Goal: Check status: Check status

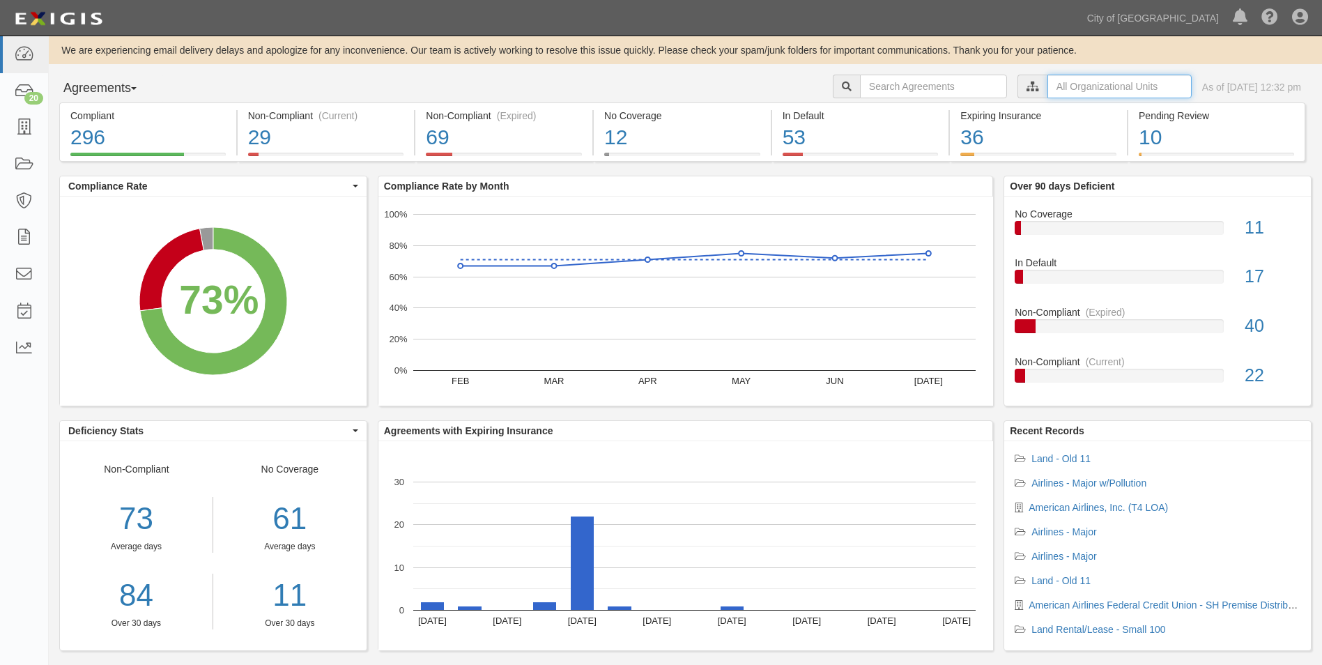
click at [1047, 91] on input "text" at bounding box center [1119, 87] width 144 height 24
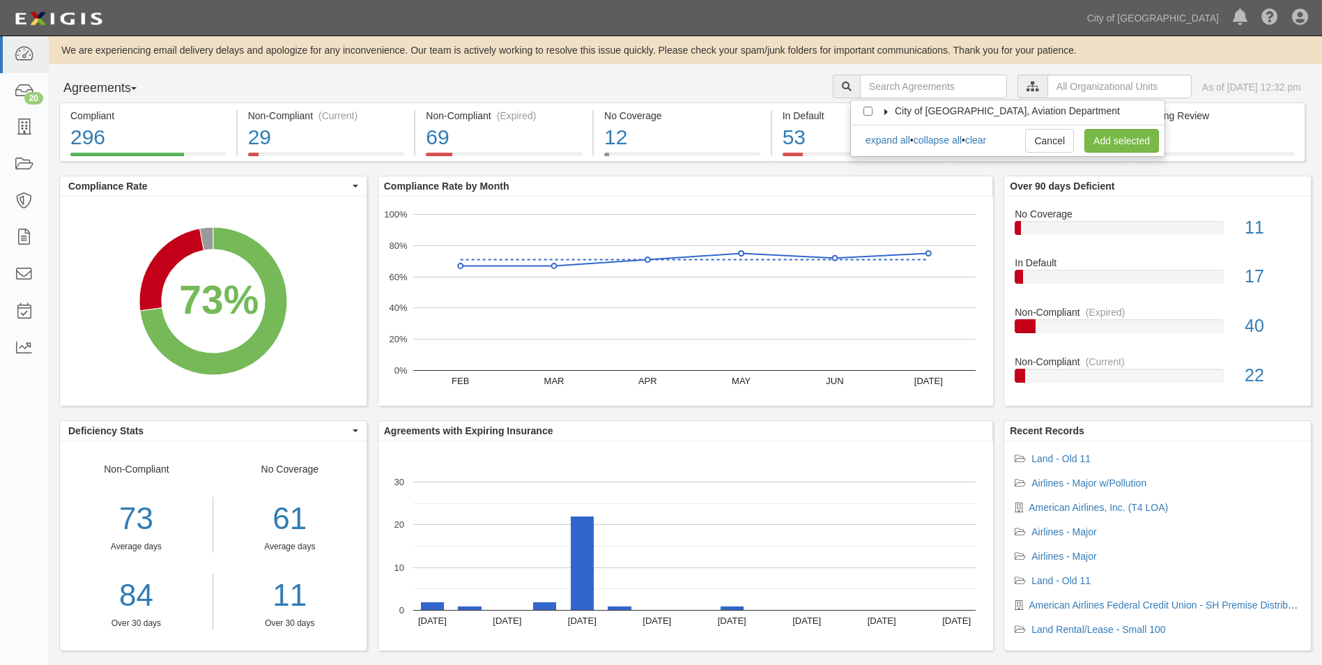
click at [883, 107] on label "City of Phoenix, Aviation Department" at bounding box center [998, 111] width 242 height 14
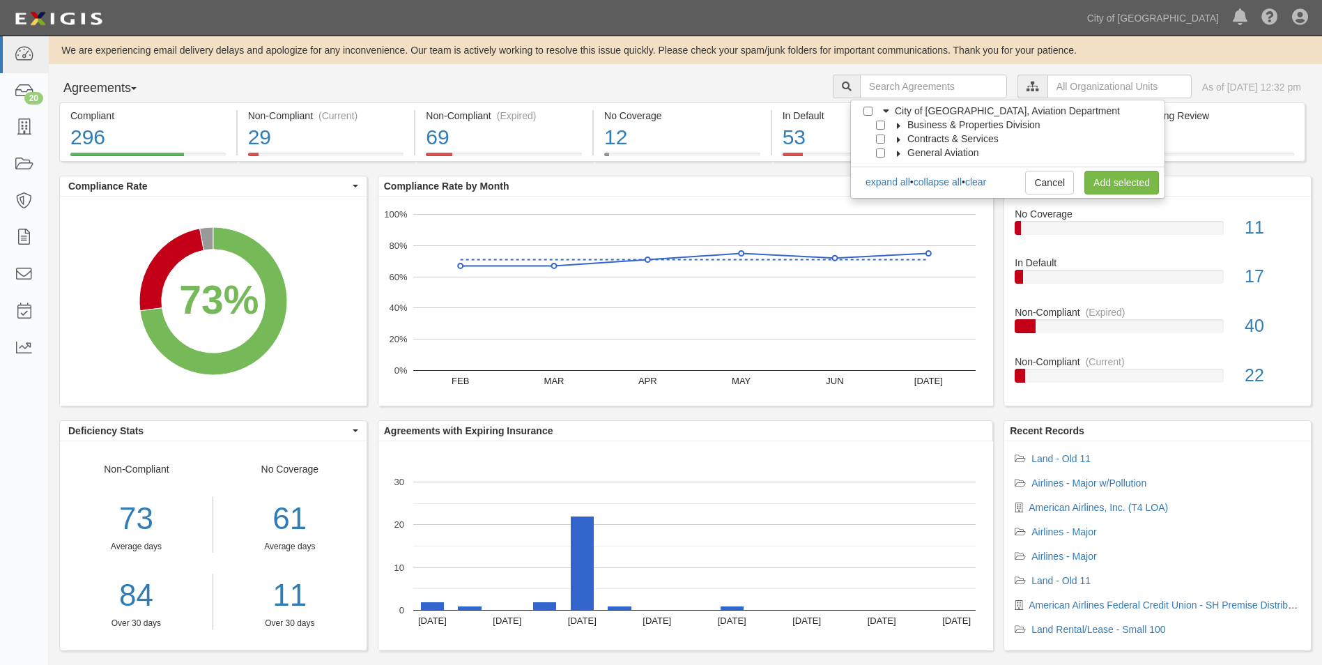
click at [899, 125] on icon at bounding box center [899, 126] width 10 height 6
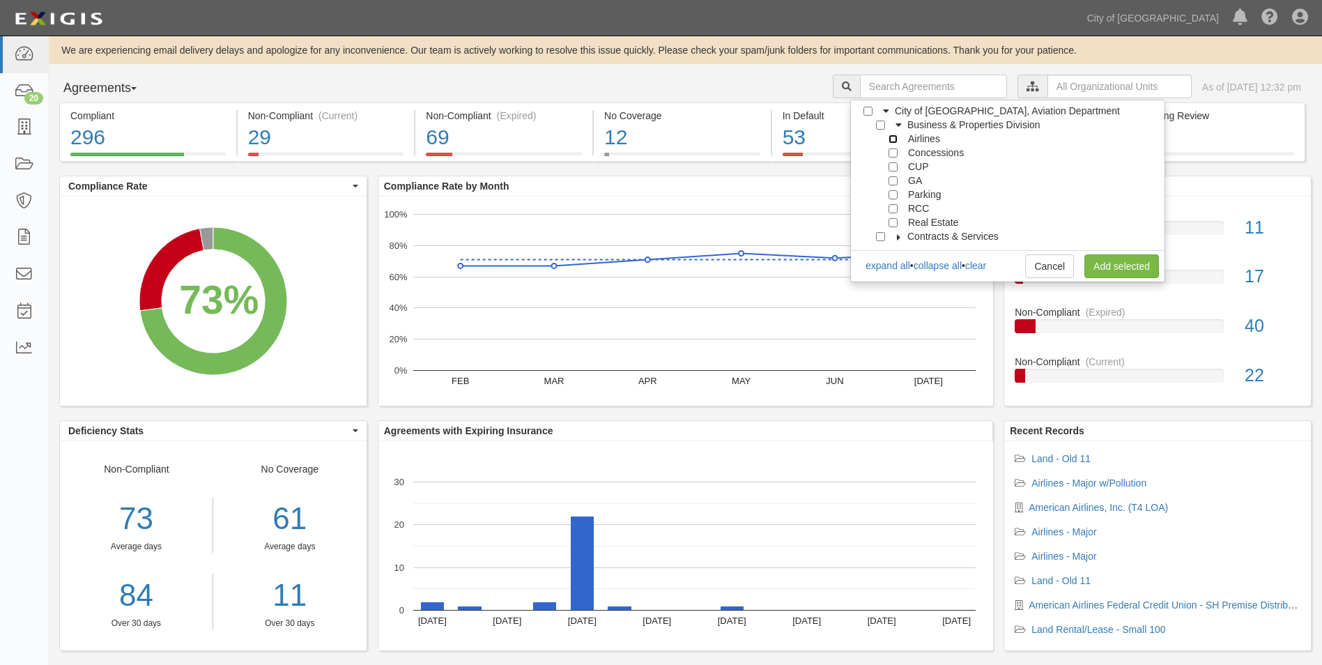
click at [888, 137] on input "Airlines" at bounding box center [892, 138] width 9 height 9
checkbox input "true"
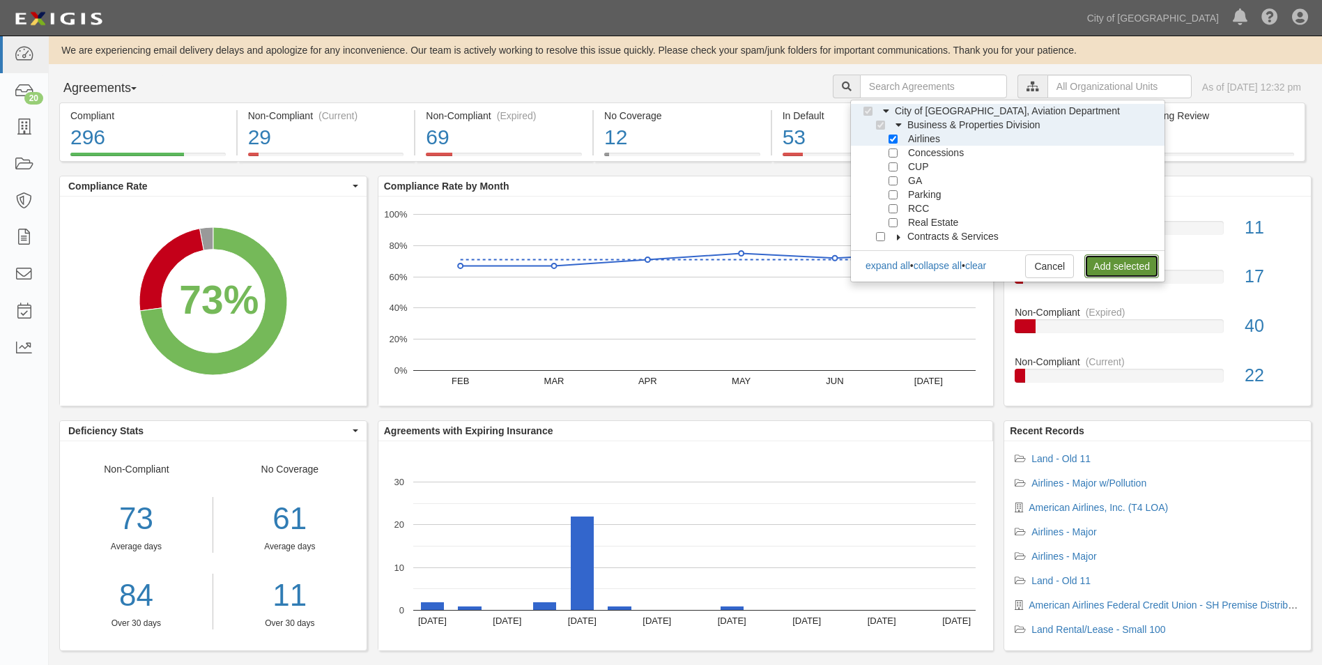
click at [1106, 268] on link "Add selected" at bounding box center [1121, 266] width 75 height 24
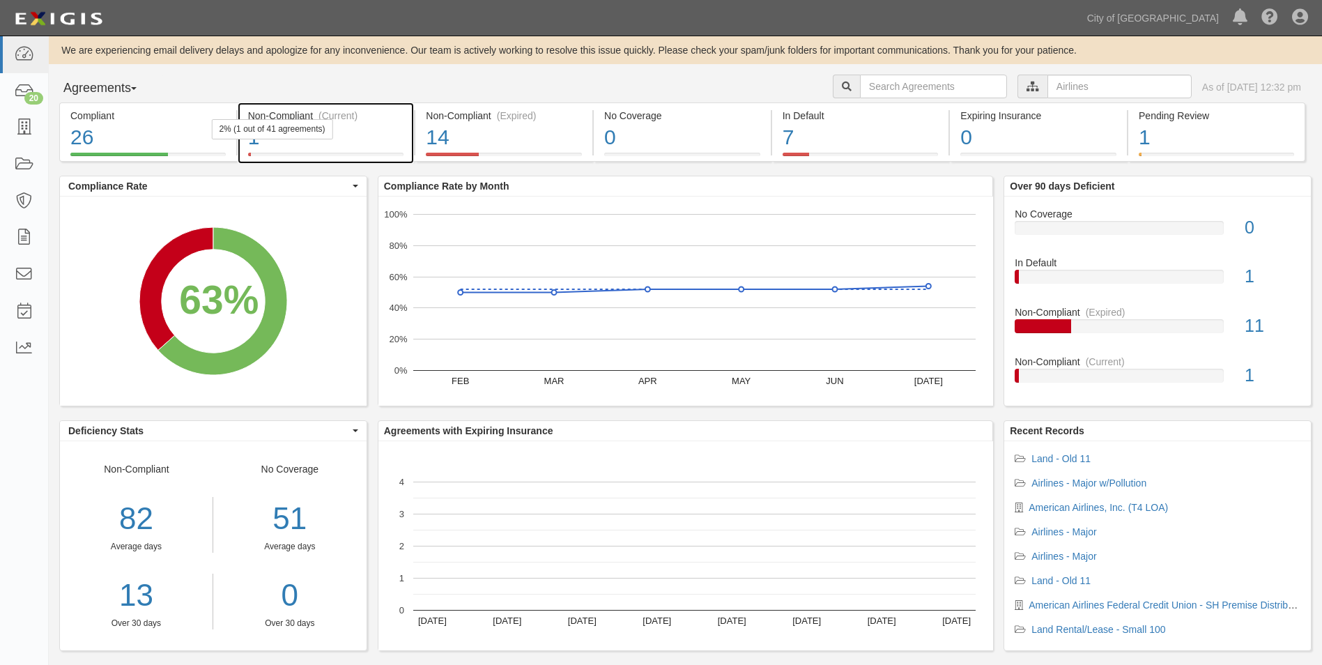
click at [363, 123] on div "1" at bounding box center [326, 138] width 156 height 30
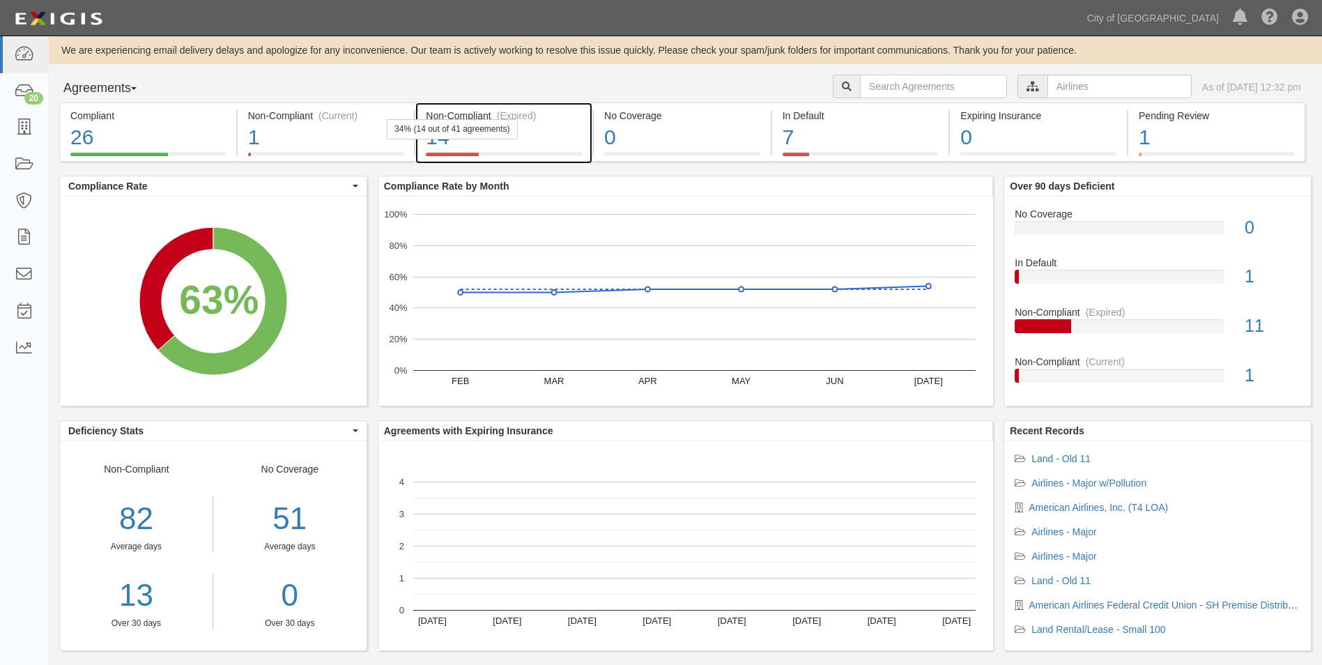
click at [460, 109] on div "Non-Compliant (Expired)" at bounding box center [504, 116] width 156 height 14
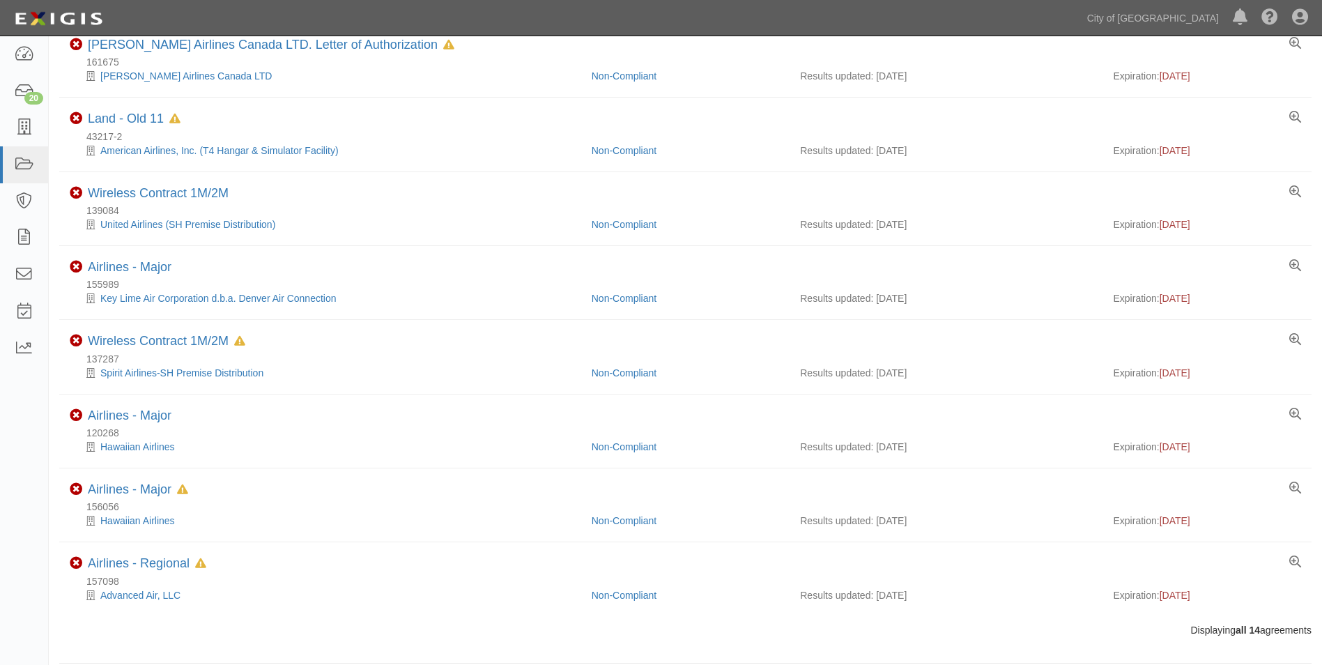
scroll to position [605, 0]
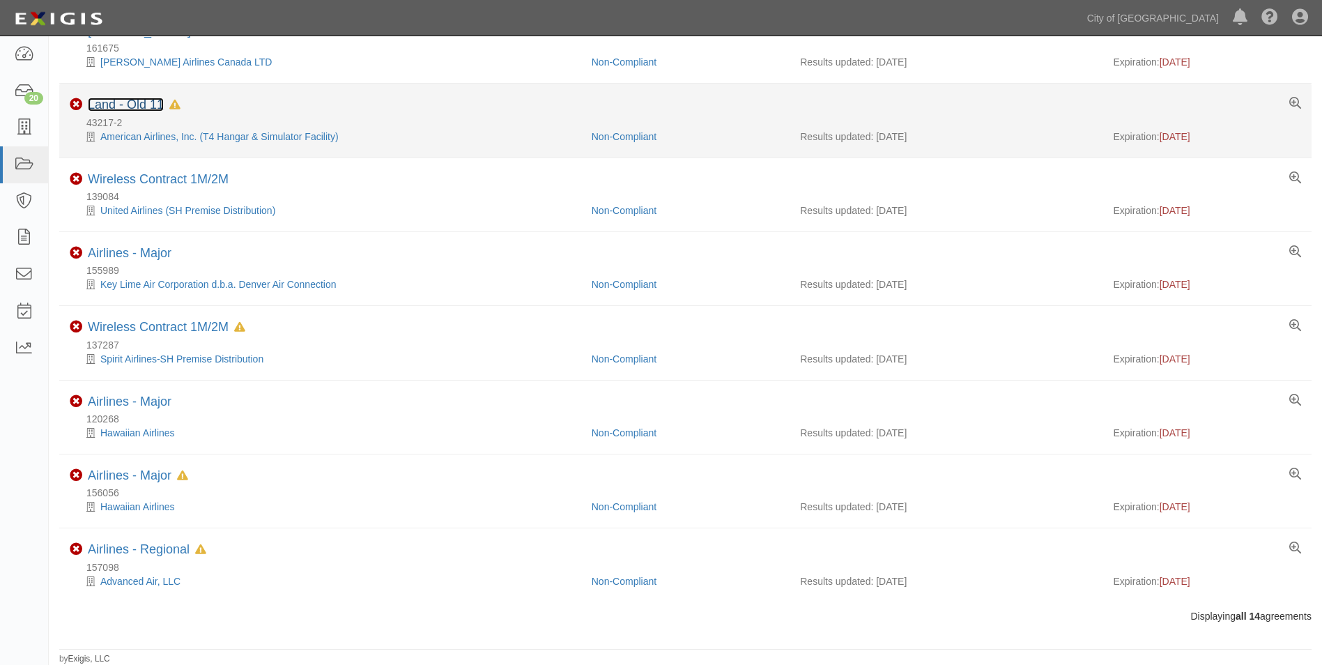
click at [152, 105] on link "Land - Old 11" at bounding box center [126, 105] width 76 height 14
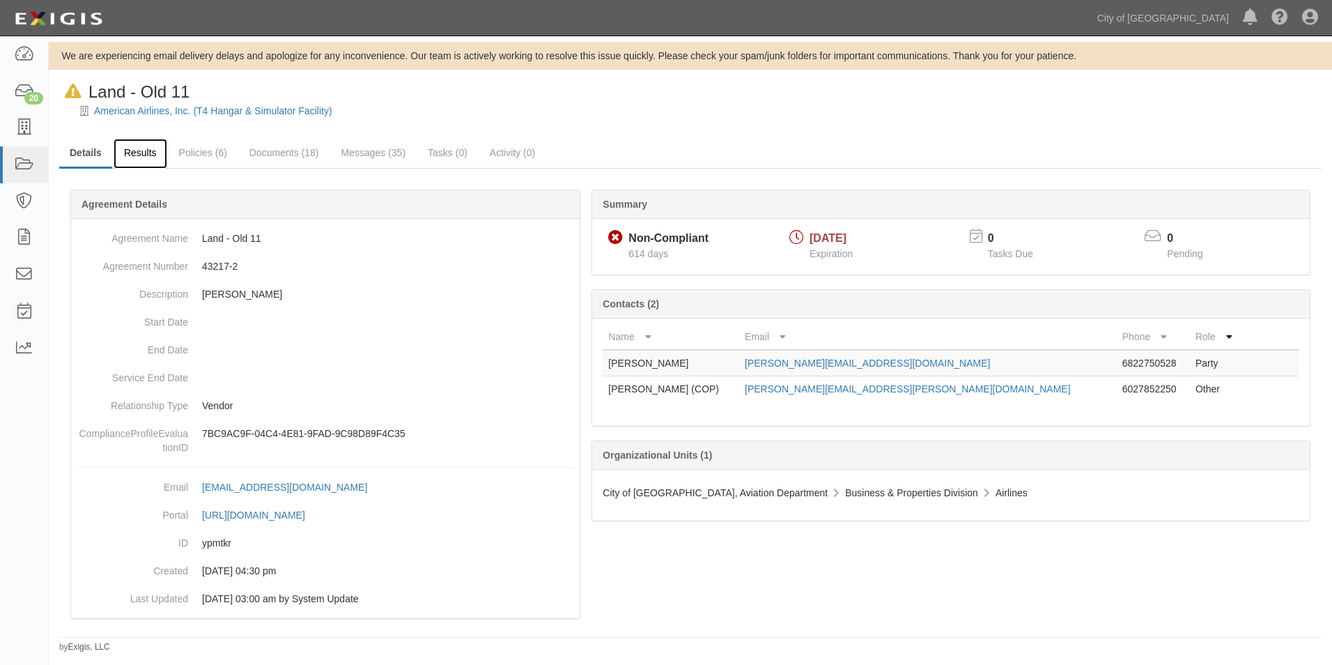
click at [142, 157] on link "Results" at bounding box center [141, 154] width 54 height 30
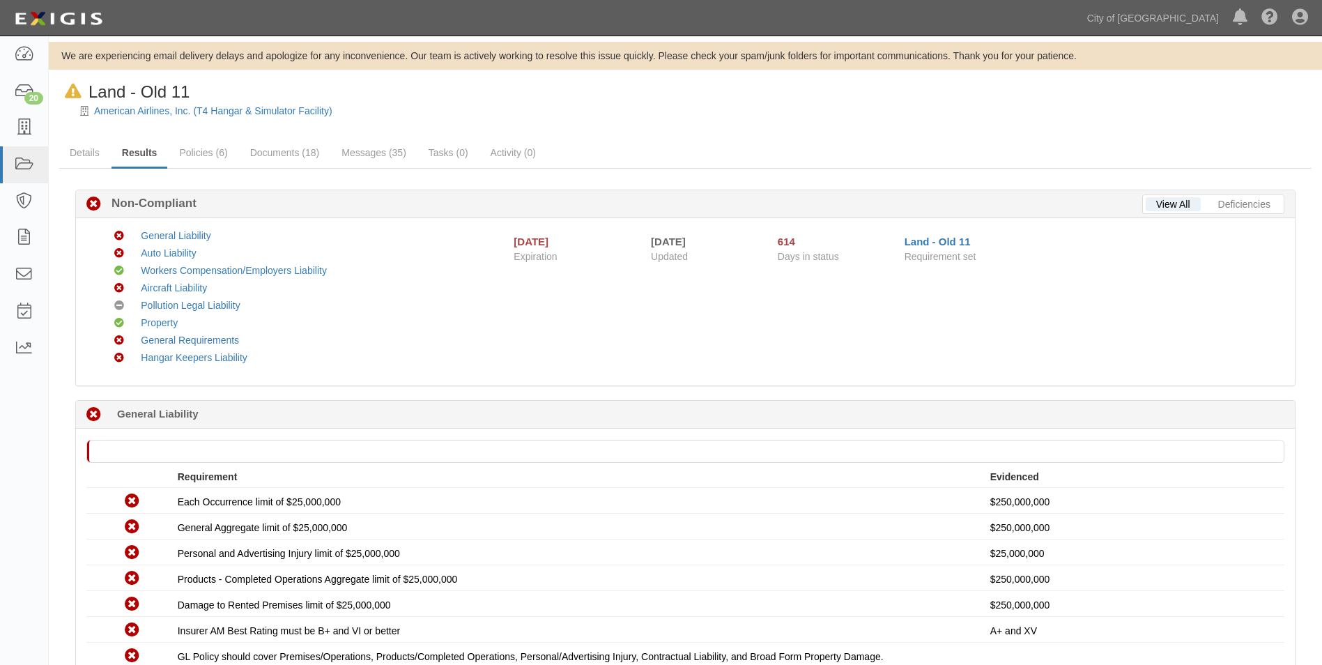
click at [136, 157] on link "Results" at bounding box center [139, 154] width 56 height 30
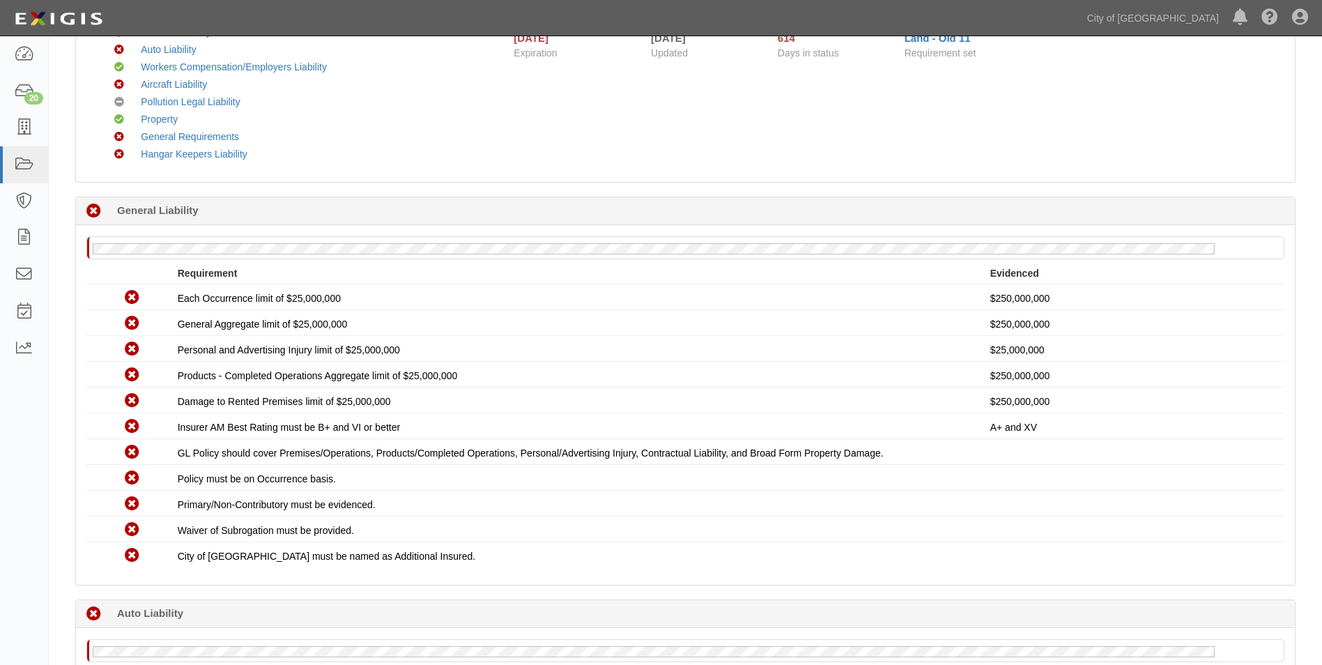
scroll to position [209, 0]
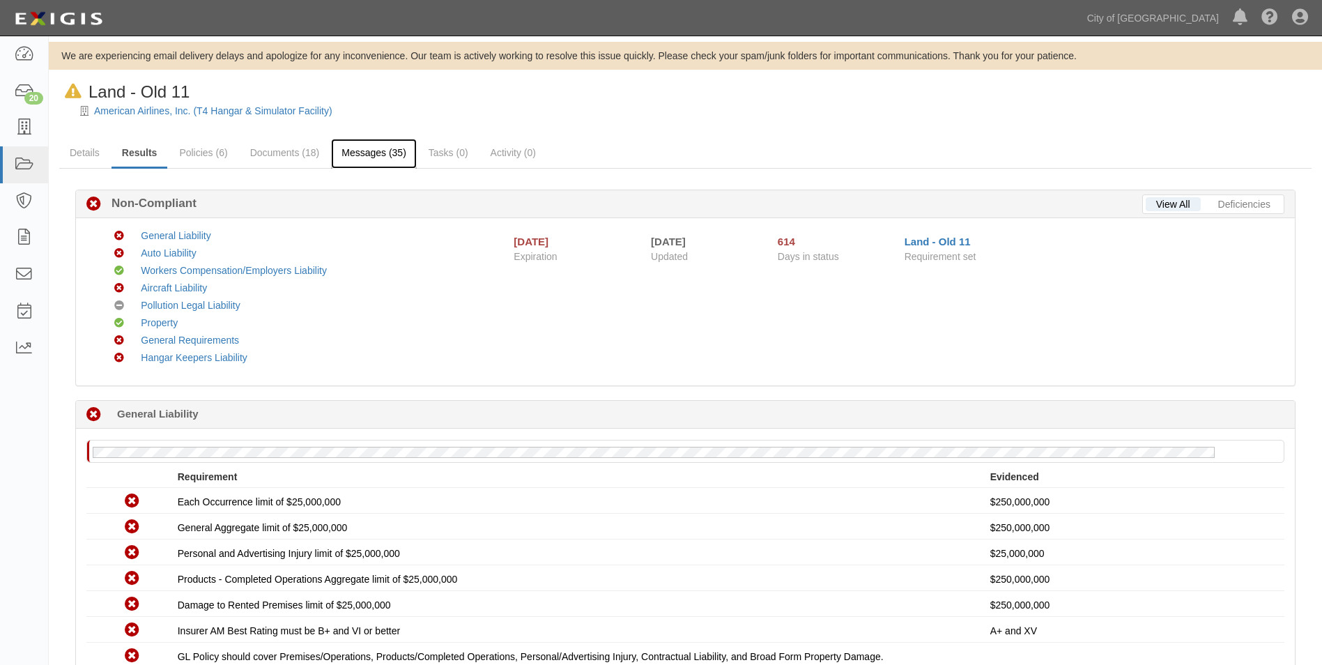
click at [394, 155] on link "Messages (35)" at bounding box center [374, 154] width 86 height 30
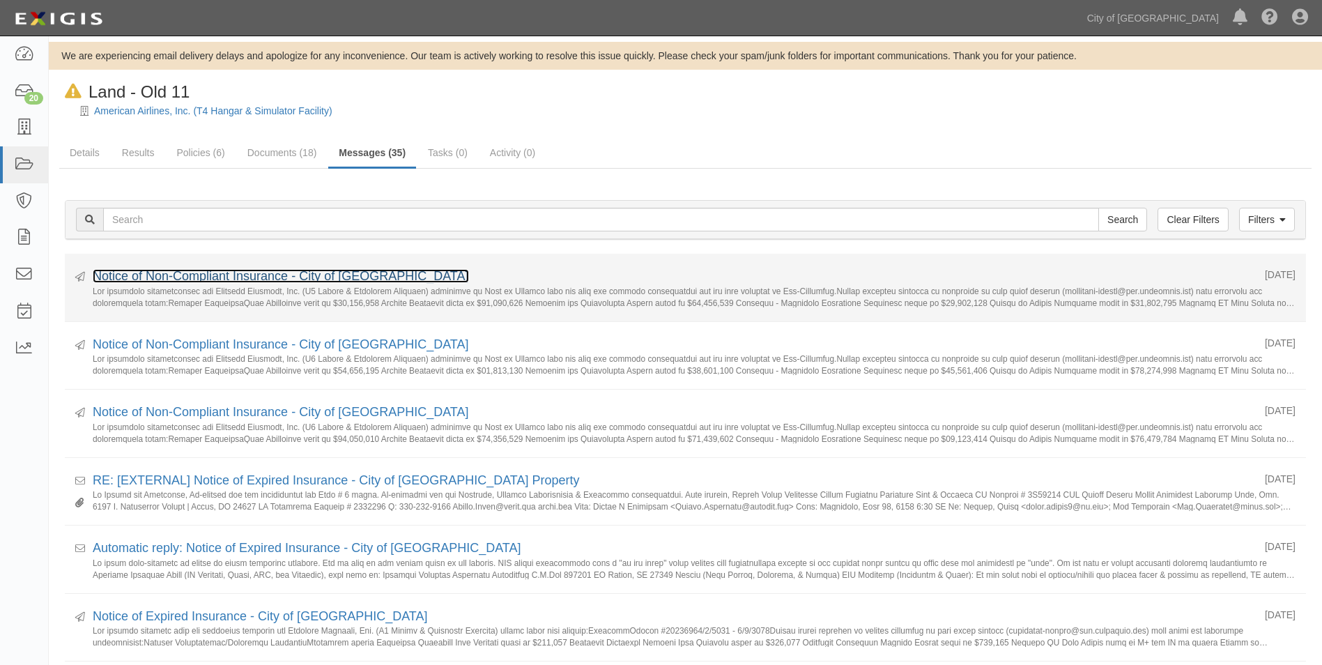
click at [366, 276] on link "Notice of Non-Compliant Insurance - City of [GEOGRAPHIC_DATA]" at bounding box center [281, 276] width 376 height 14
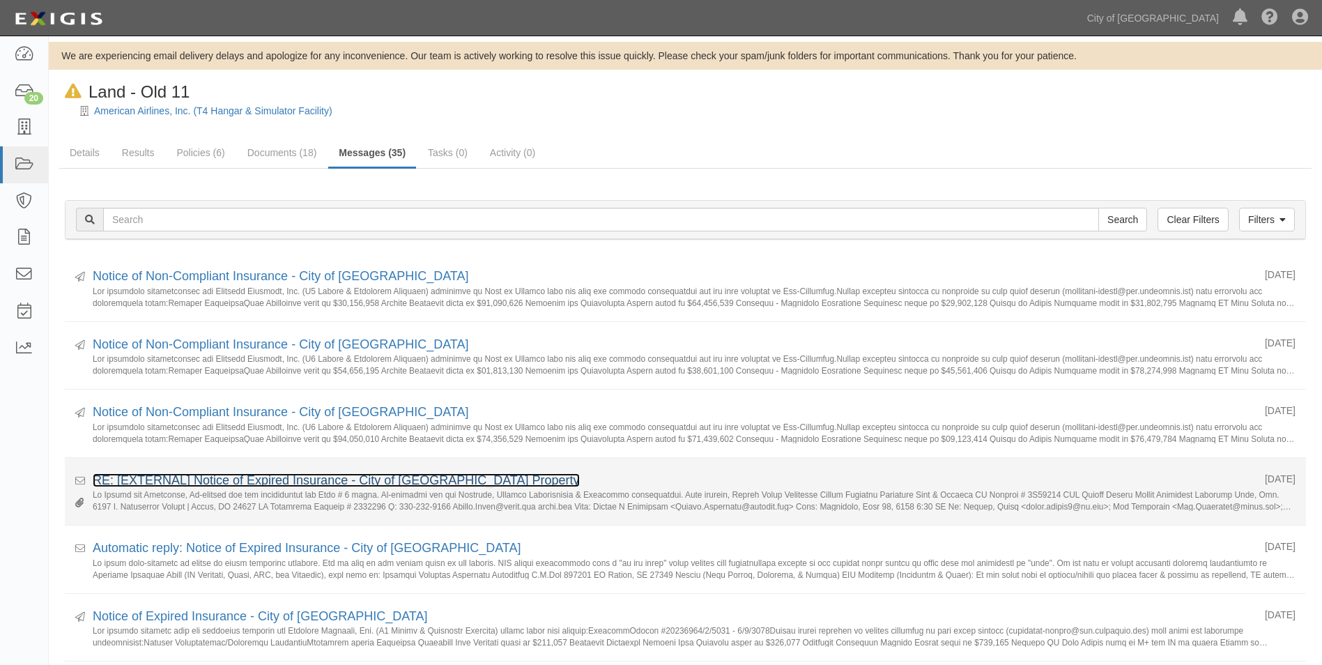
click at [323, 477] on link "RE: [EXTERNAL] Notice of Expired Insurance - City of Phoenix Property" at bounding box center [336, 480] width 487 height 14
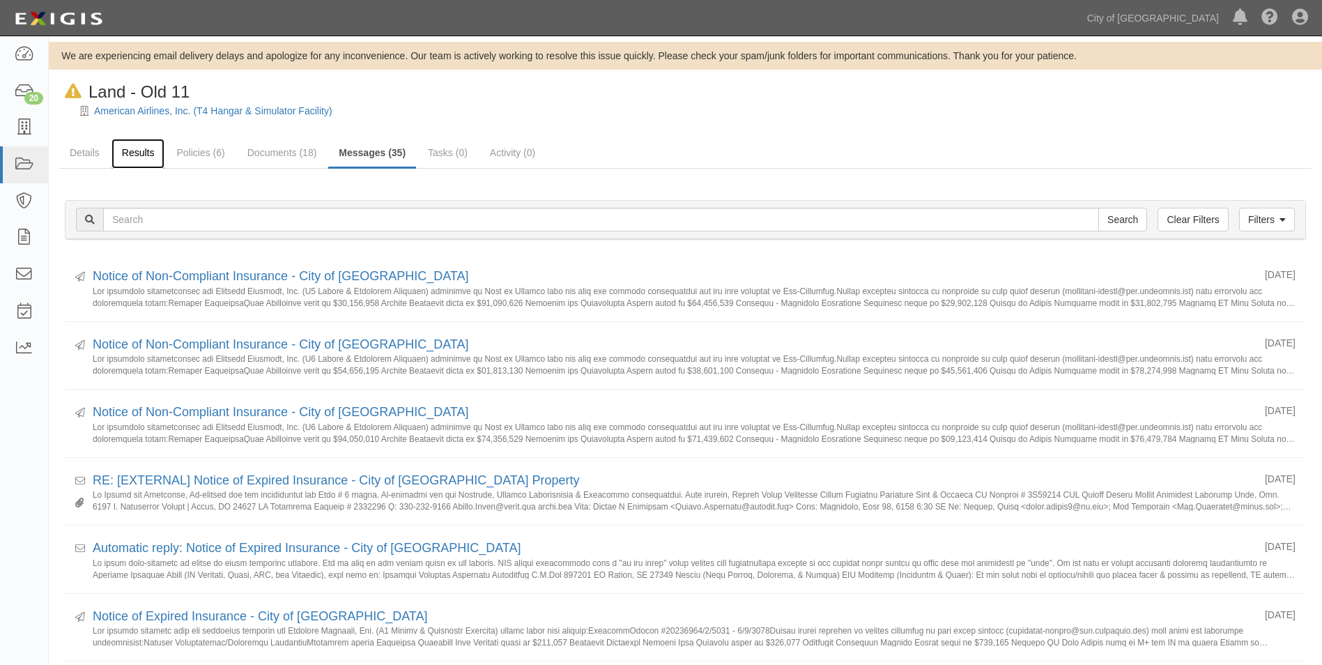
click at [150, 157] on link "Results" at bounding box center [138, 154] width 54 height 30
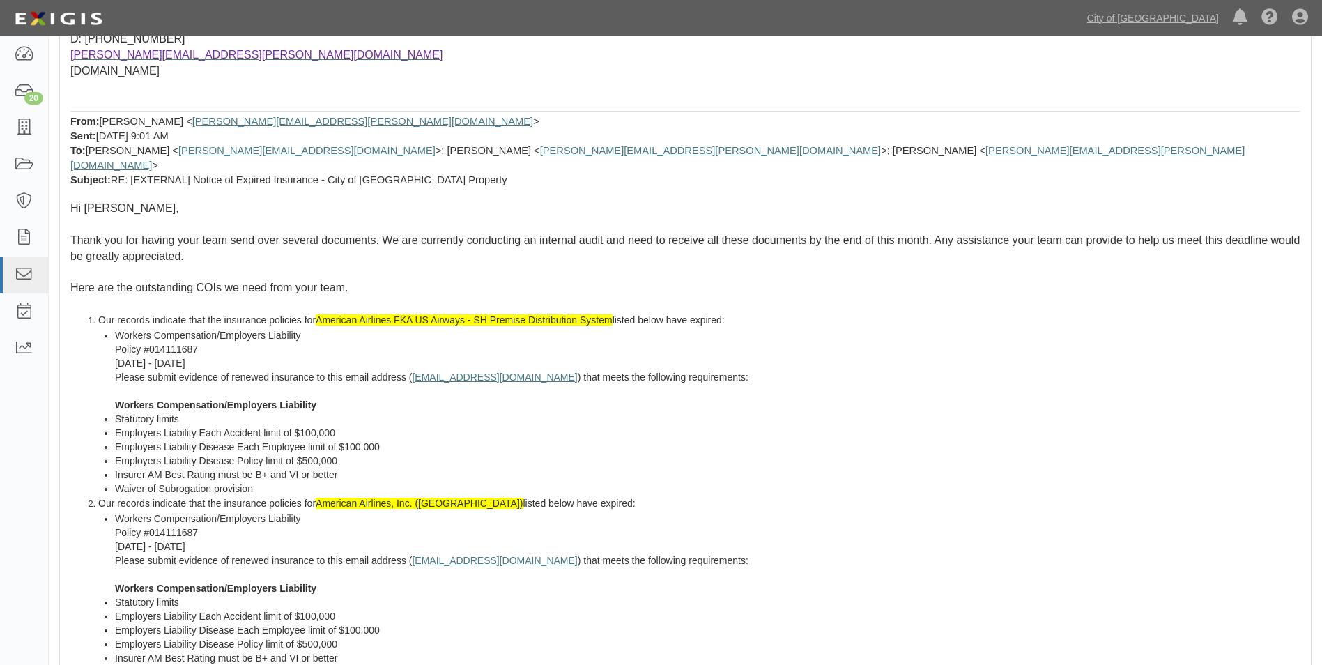
scroll to position [209, 0]
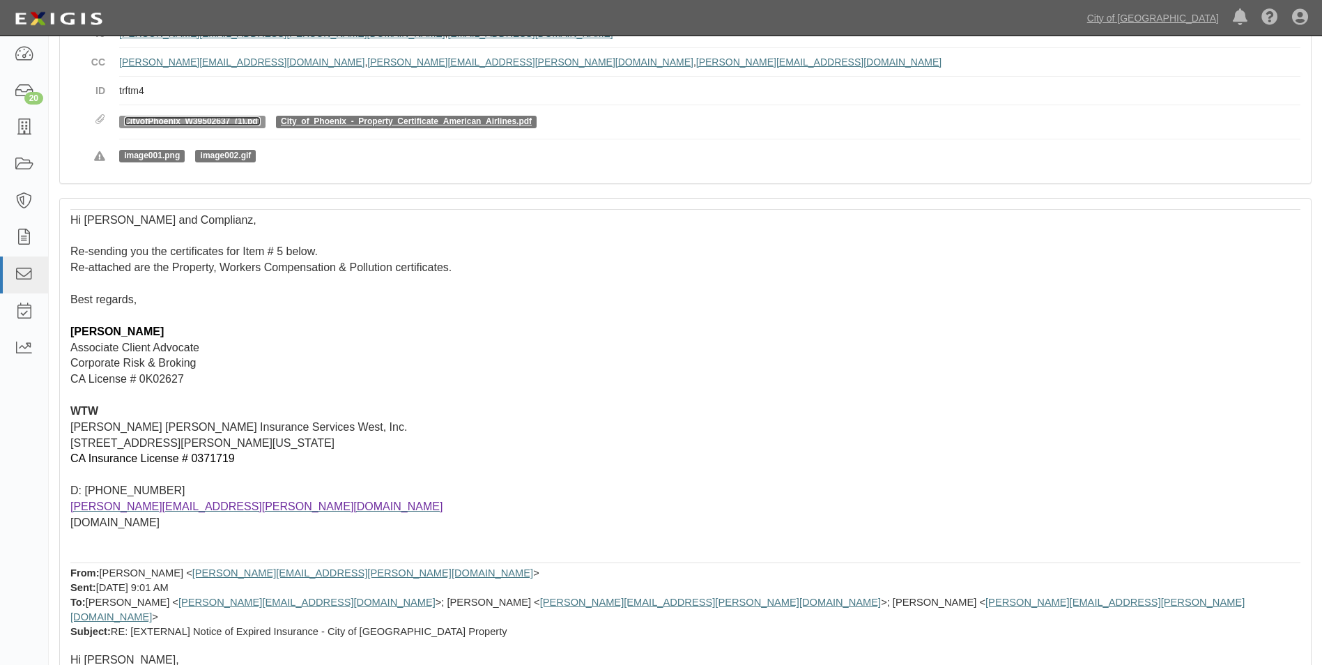
click at [231, 116] on link "CityofPhoenix_W39502637_(1).pdf" at bounding box center [192, 121] width 136 height 10
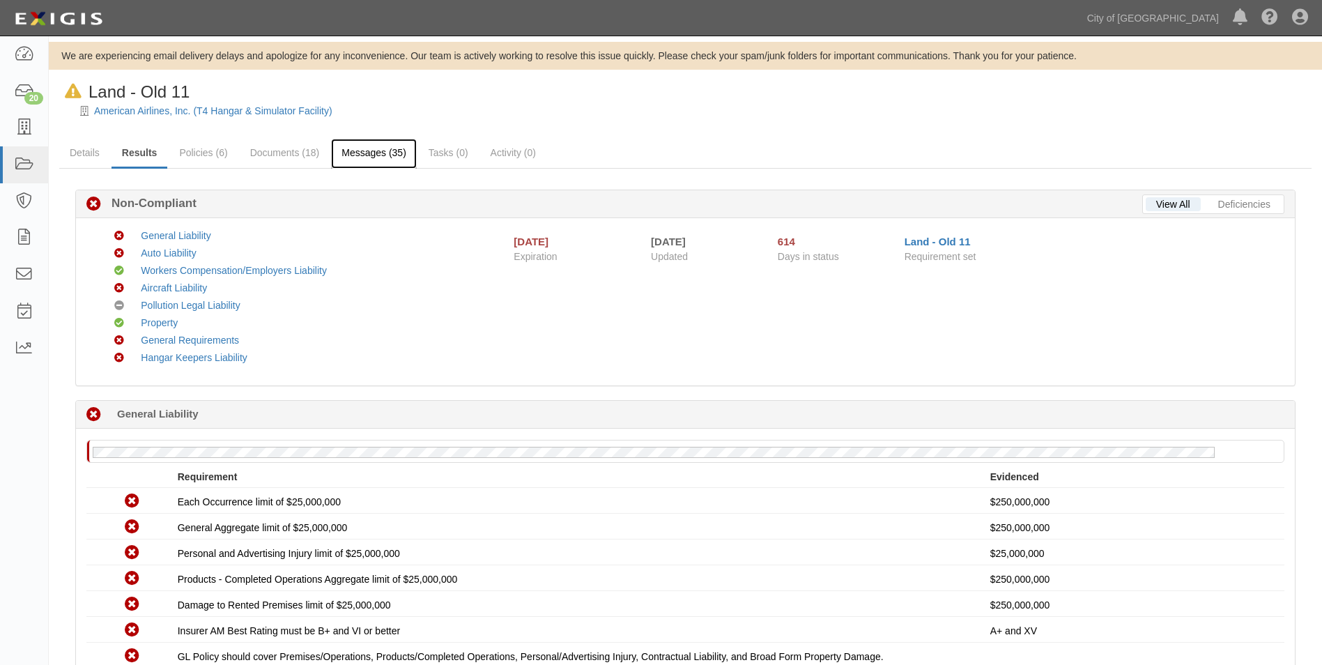
click at [371, 150] on link "Messages (35)" at bounding box center [374, 154] width 86 height 30
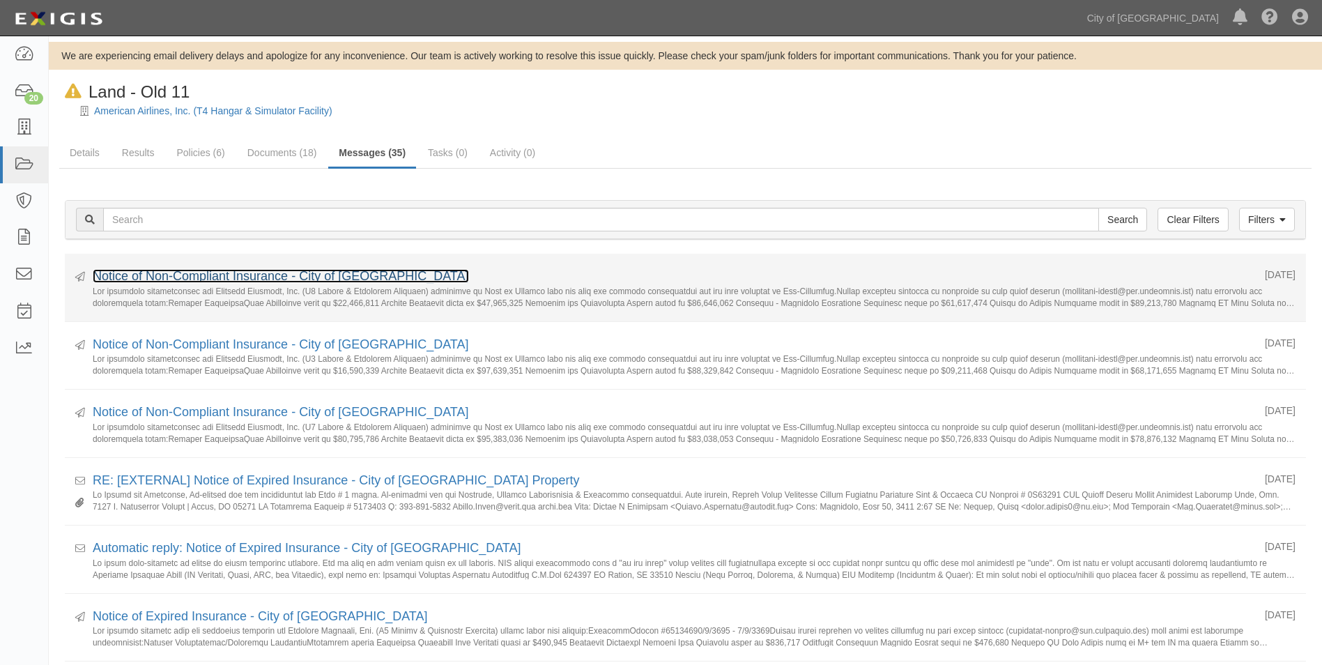
click at [314, 274] on link "Notice of Non-Compliant Insurance - City of Phoenix" at bounding box center [281, 276] width 376 height 14
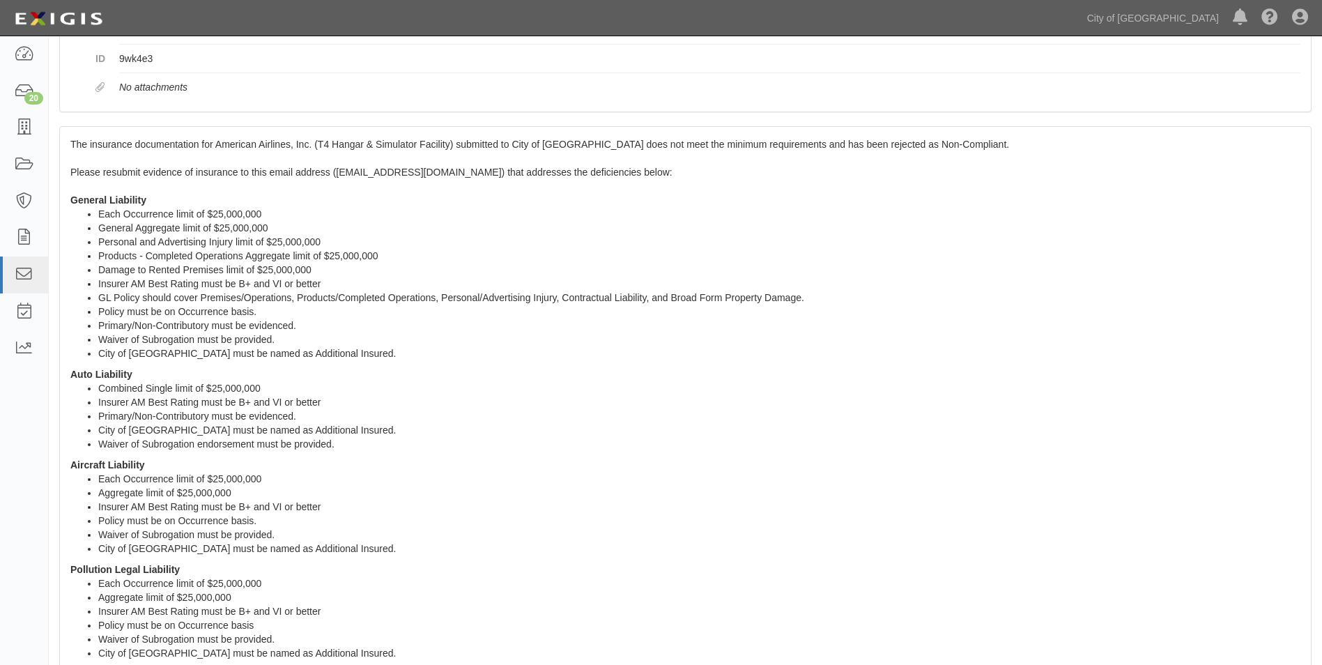
scroll to position [190, 0]
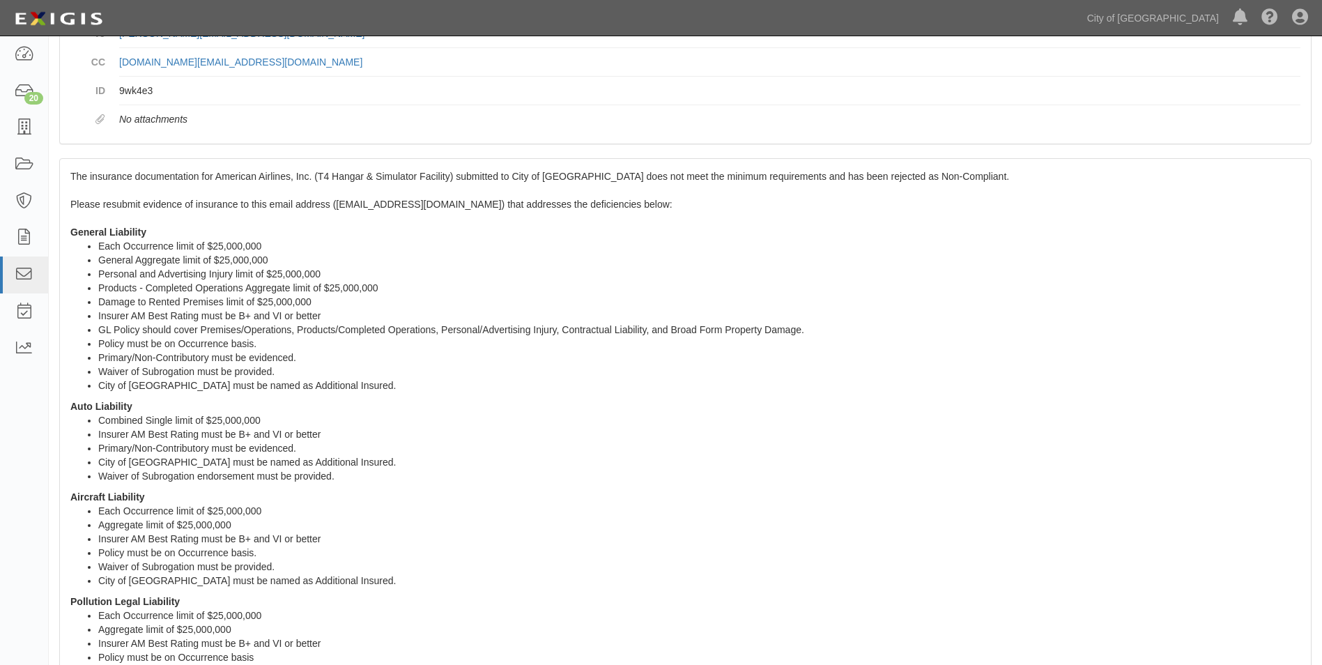
drag, startPoint x: 227, startPoint y: 605, endPoint x: 71, endPoint y: 174, distance: 458.6
click at [71, 174] on div "The insurance documentation for American Airlines, Inc. (T4 Hangar & Simulator …" at bounding box center [685, 603] width 1251 height 888
drag, startPoint x: 71, startPoint y: 174, endPoint x: 91, endPoint y: 176, distance: 20.3
copy span "Lor ipsumdolo sitametconsec adi Elitsedd Eiusmodt, Inc. (U4 Labore & Etdolorem …"
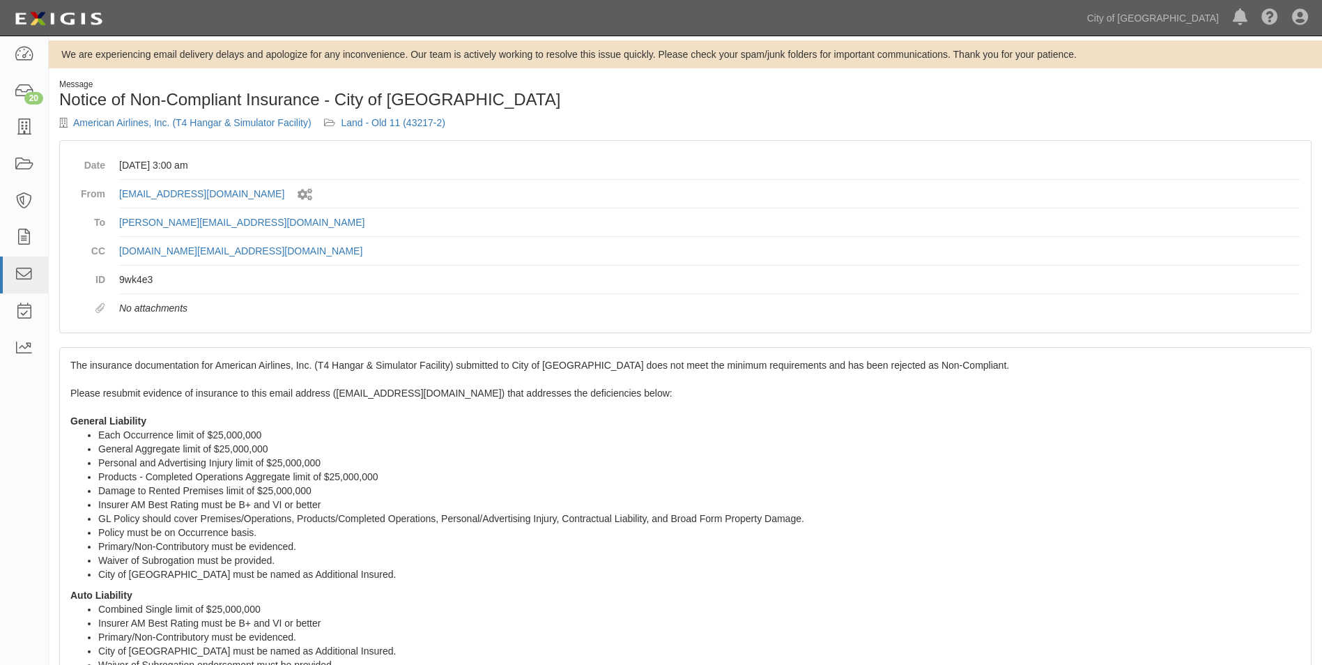
scroll to position [0, 0]
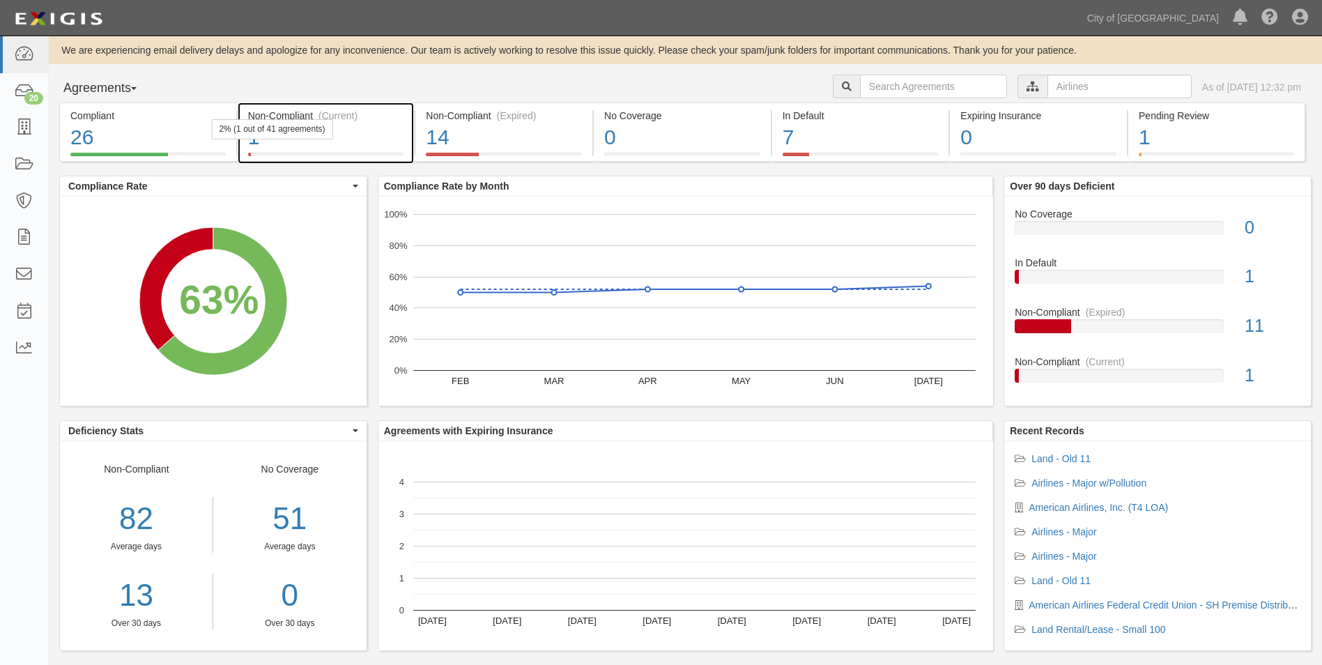
click at [264, 115] on div "Non-Compliant (Current)" at bounding box center [326, 116] width 156 height 14
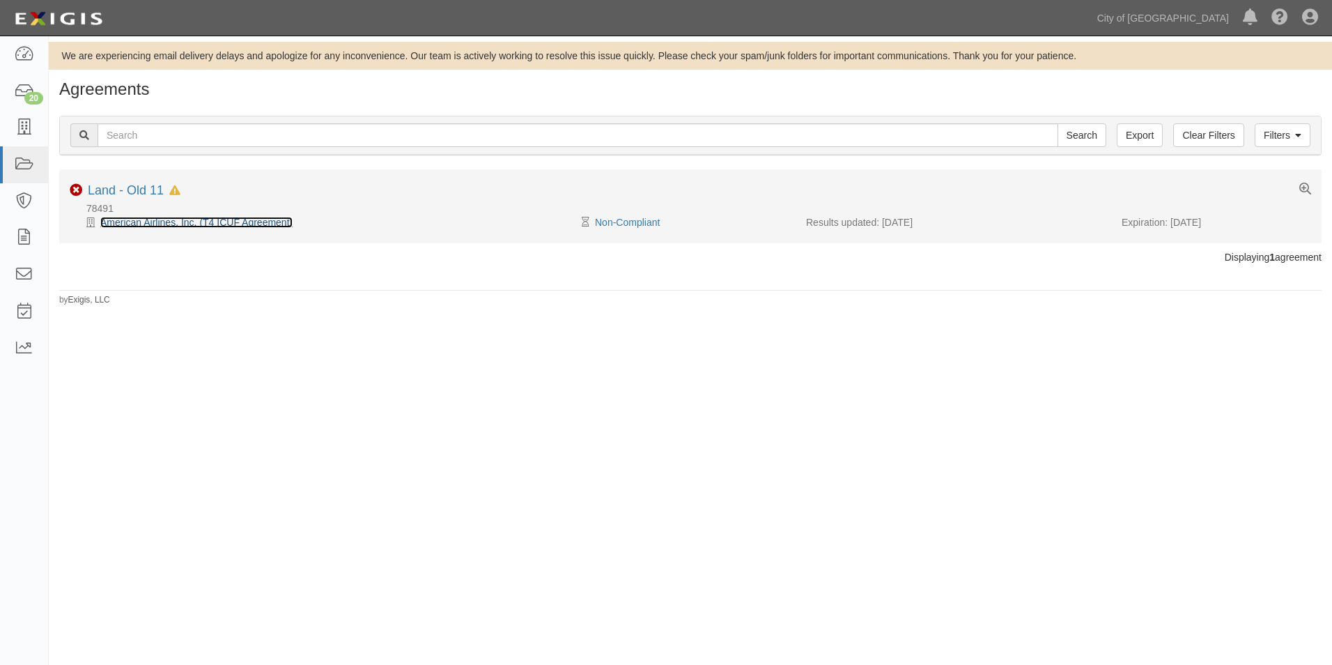
click at [282, 221] on link "American Airlines, Inc. (T4 ICUF Agreement)" at bounding box center [196, 222] width 192 height 11
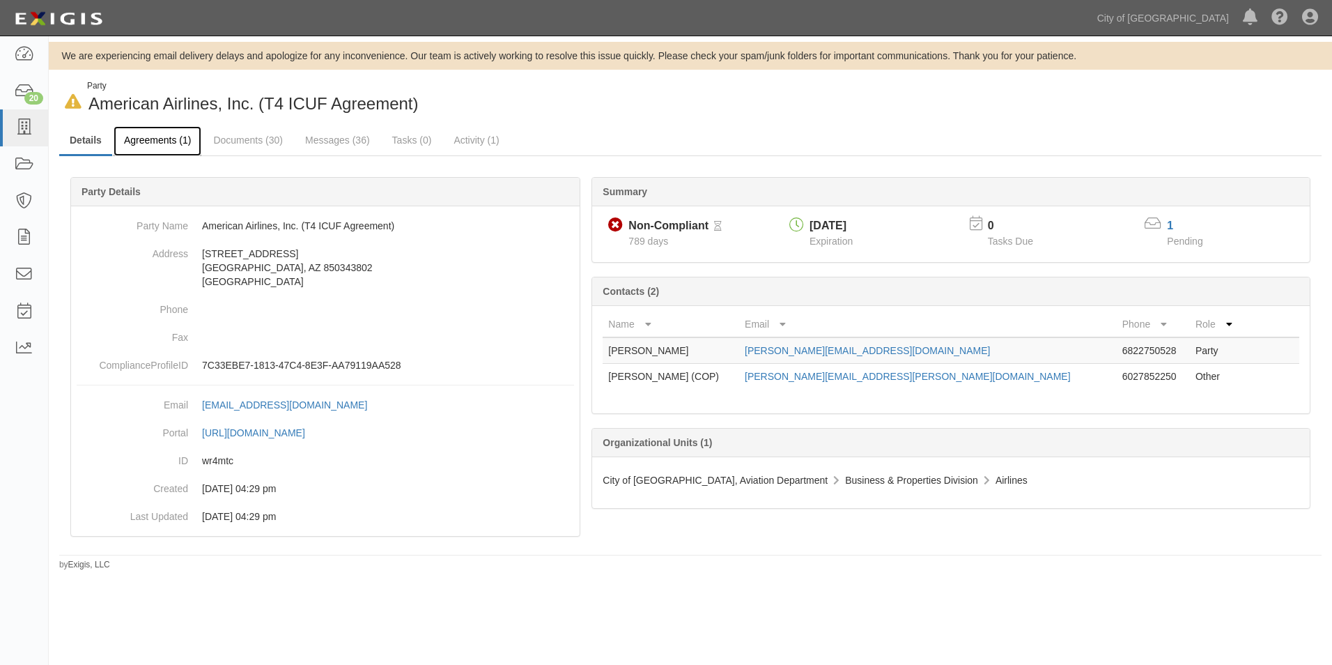
click at [169, 137] on link "Agreements (1)" at bounding box center [158, 141] width 88 height 30
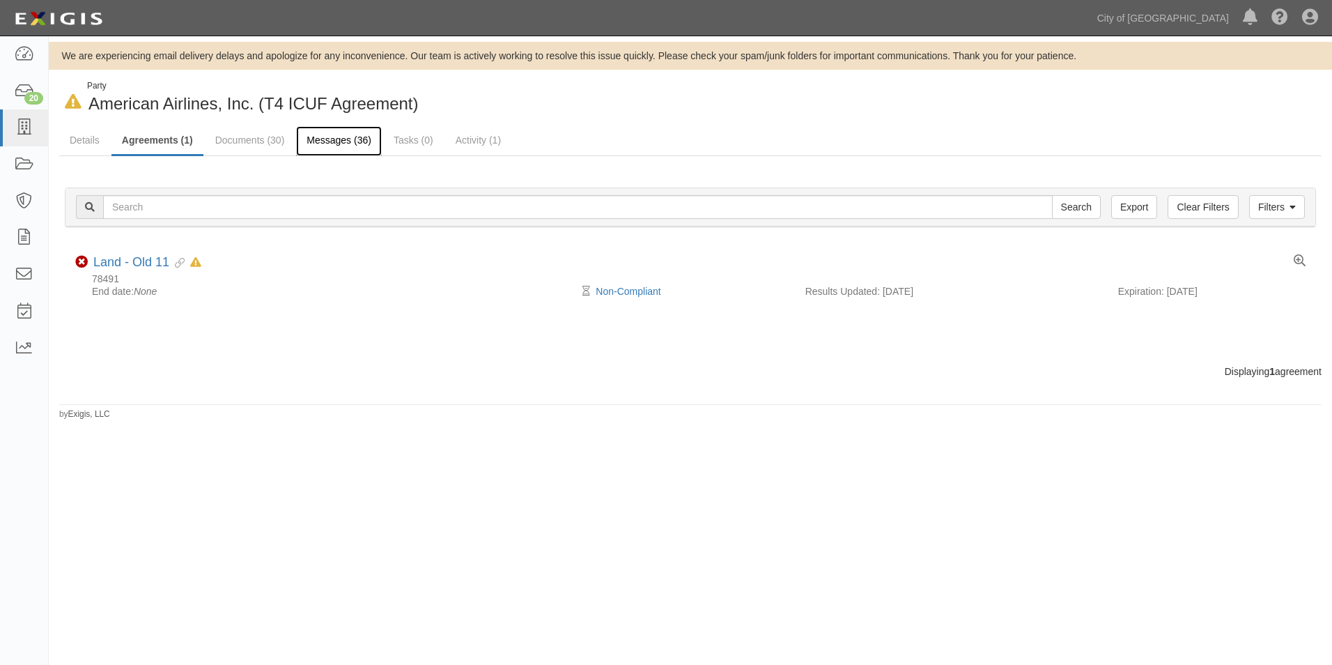
click at [353, 140] on link "Messages (36)" at bounding box center [339, 141] width 86 height 30
